Goal: Find contact information: Find contact information

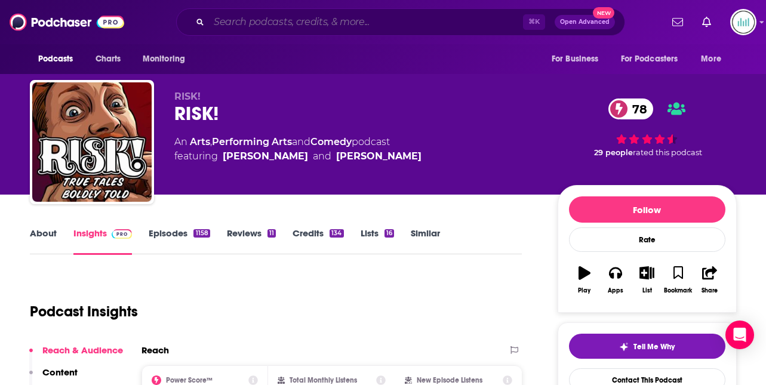
click at [241, 23] on input "Search podcasts, credits, & more..." at bounding box center [366, 22] width 314 height 19
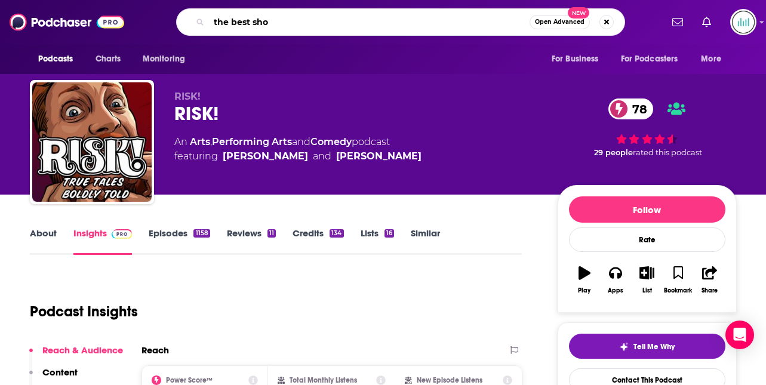
type input "the best show"
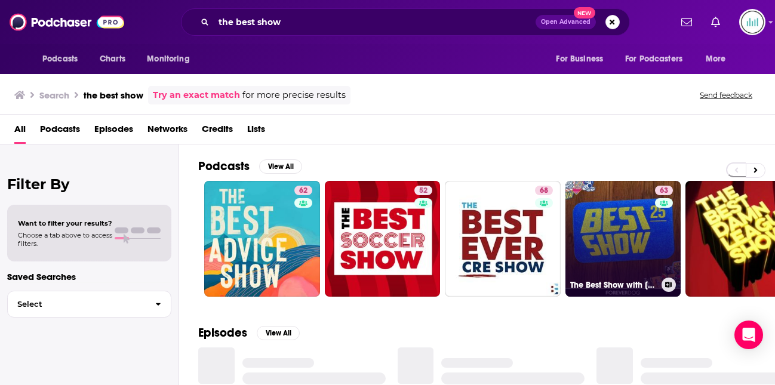
click at [616, 216] on link "63 The Best Show with [PERSON_NAME]" at bounding box center [624, 239] width 116 height 116
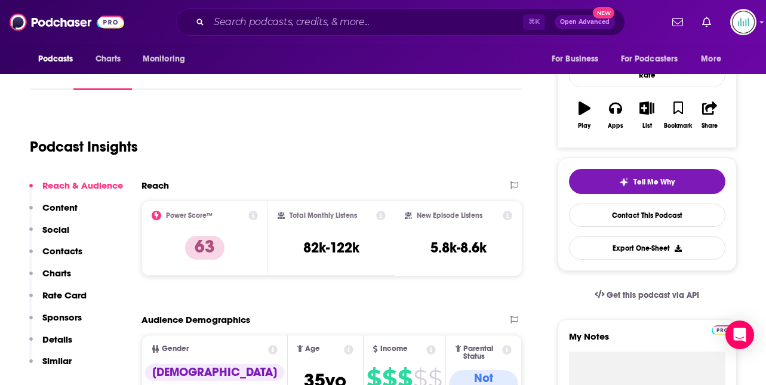
click at [61, 249] on p "Contacts" at bounding box center [62, 250] width 40 height 11
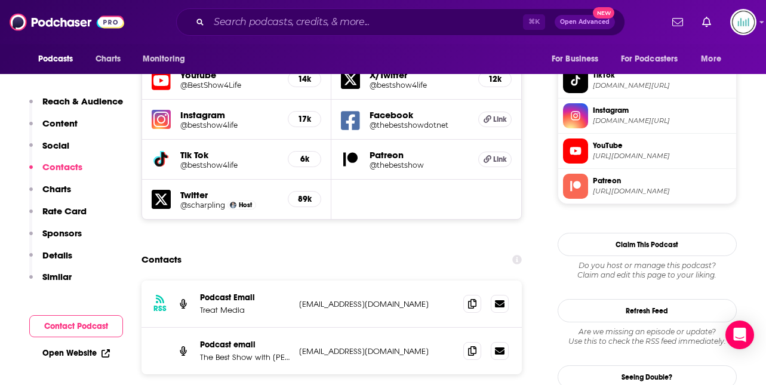
scroll to position [1092, 0]
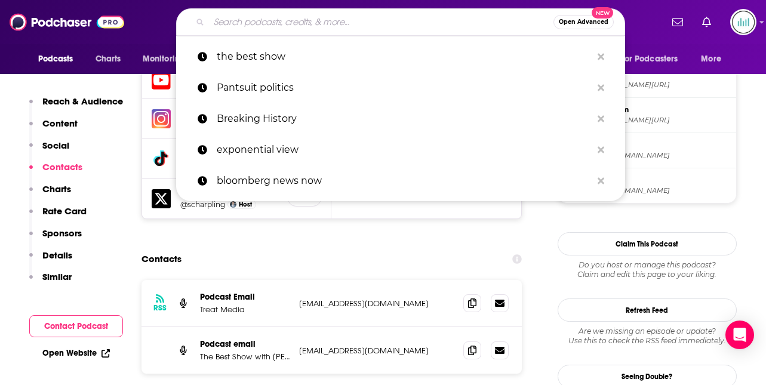
click at [238, 21] on input "Search podcasts, credits, & more..." at bounding box center [381, 22] width 345 height 19
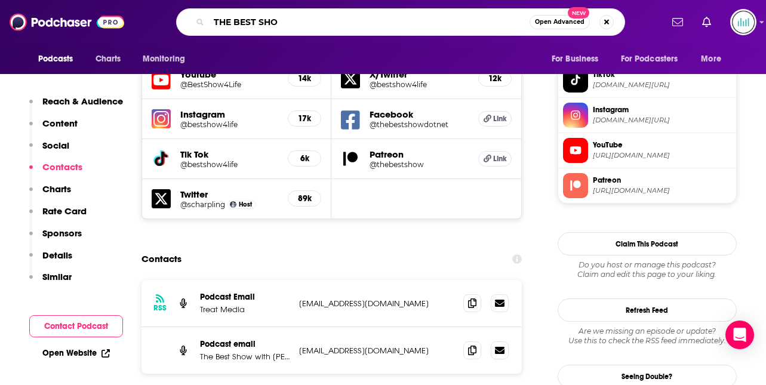
type input "THE BEST SHOW"
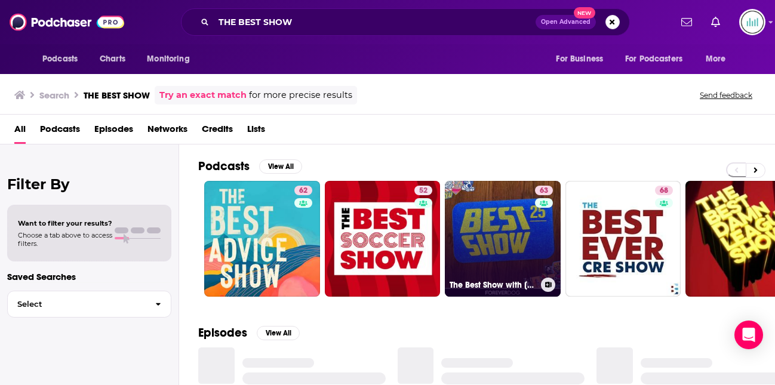
click at [533, 225] on link "63 The Best Show with [PERSON_NAME]" at bounding box center [503, 239] width 116 height 116
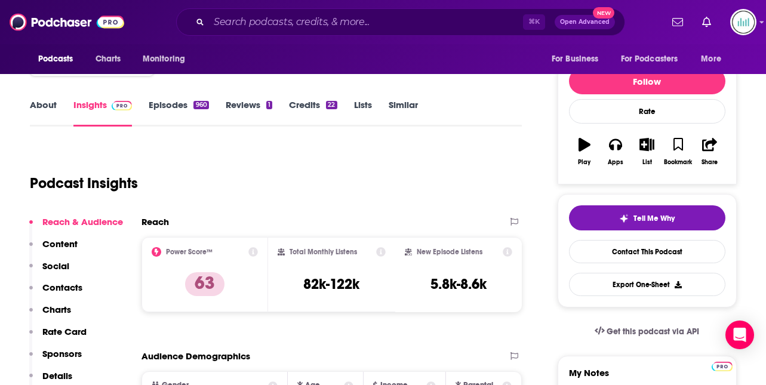
scroll to position [155, 0]
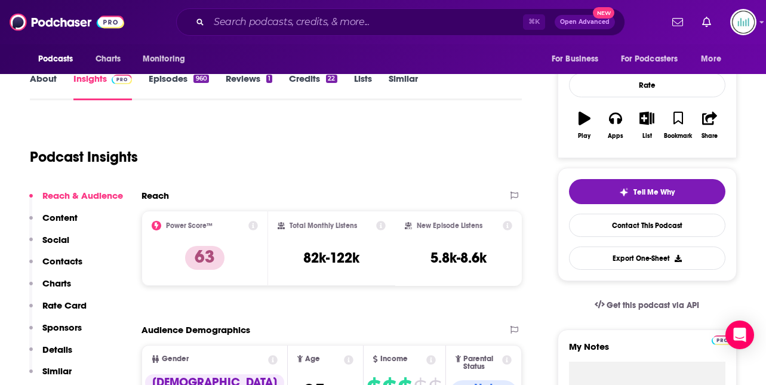
click at [69, 260] on p "Contacts" at bounding box center [62, 261] width 40 height 11
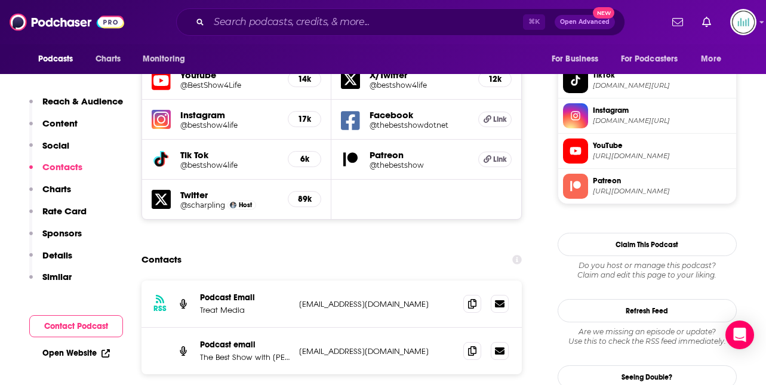
scroll to position [1092, 0]
drag, startPoint x: 394, startPoint y: 269, endPoint x: 302, endPoint y: 268, distance: 92.0
click at [302, 346] on p "[EMAIL_ADDRESS][DOMAIN_NAME]" at bounding box center [376, 351] width 155 height 10
drag, startPoint x: 299, startPoint y: 268, endPoint x: 375, endPoint y: 275, distance: 76.7
click at [375, 327] on div "Podcast email The Best Show with [PERSON_NAME] [EMAIL_ADDRESS][DOMAIN_NAME] [EM…" at bounding box center [332, 350] width 381 height 47
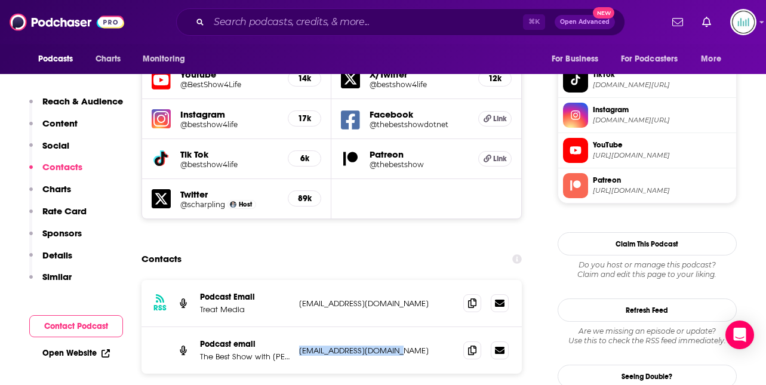
copy p "[EMAIL_ADDRESS][DOMAIN_NAME]"
